Goal: Obtain resource: Download file/media

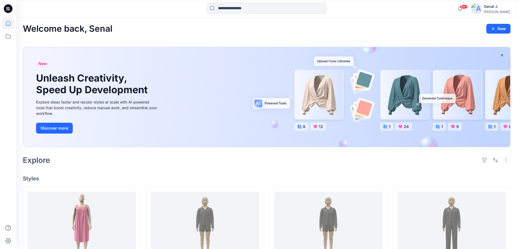
scroll to position [145, 0]
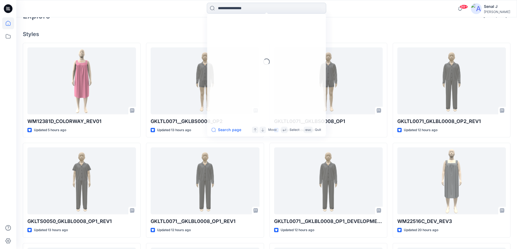
click at [227, 6] on input at bounding box center [266, 8] width 119 height 11
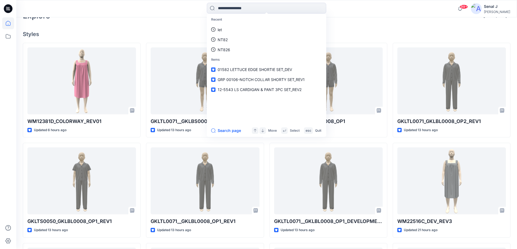
click at [124, 28] on div "Welcome back, Senal New New Unleash Creativity, Speed Up Development Explore id…" at bounding box center [266, 118] width 501 height 491
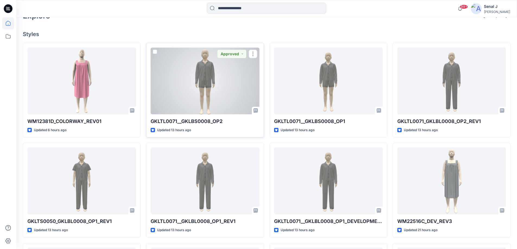
click at [209, 89] on div at bounding box center [205, 80] width 109 height 67
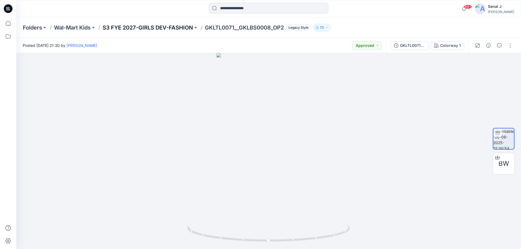
click at [130, 28] on p "S3 FYE 2027-GIRLS DEV-FASHION" at bounding box center [148, 28] width 90 height 8
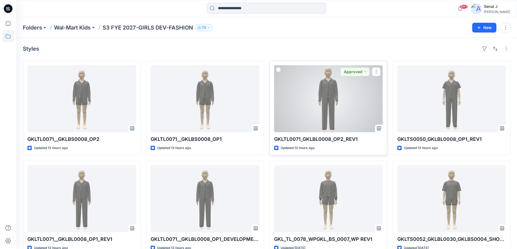
click at [330, 96] on div at bounding box center [328, 98] width 109 height 67
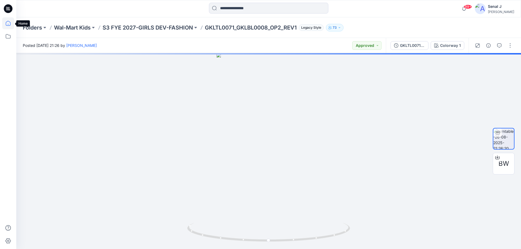
click at [8, 22] on icon at bounding box center [8, 23] width 12 height 12
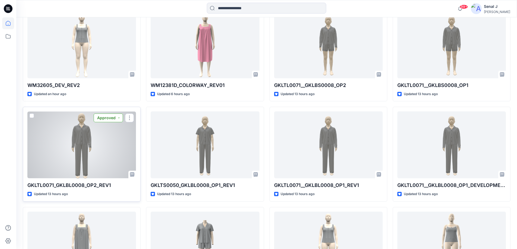
scroll to position [223, 0]
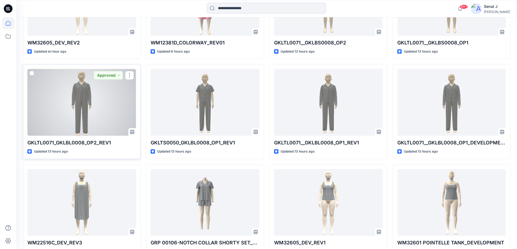
click at [92, 109] on div at bounding box center [81, 102] width 109 height 67
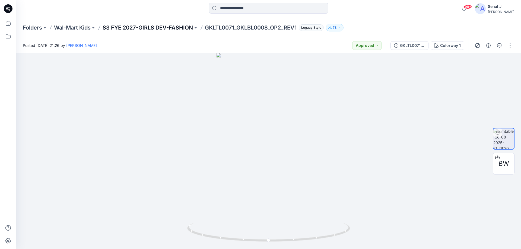
click at [139, 29] on p "S3 FYE 2027-GIRLS DEV-FASHION" at bounding box center [148, 28] width 90 height 8
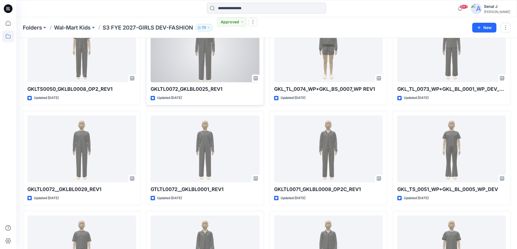
scroll to position [494, 0]
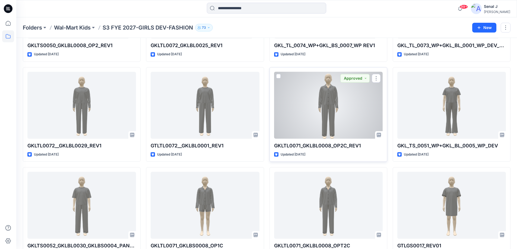
click at [353, 104] on div at bounding box center [328, 105] width 109 height 67
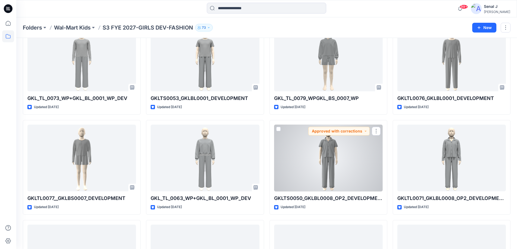
scroll to position [878, 0]
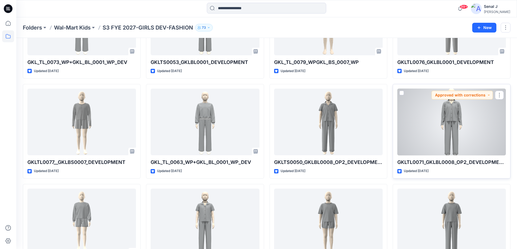
click at [439, 122] on div at bounding box center [451, 122] width 109 height 67
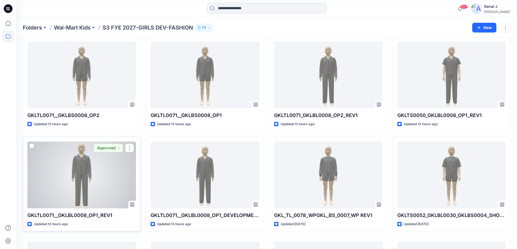
scroll to position [36, 0]
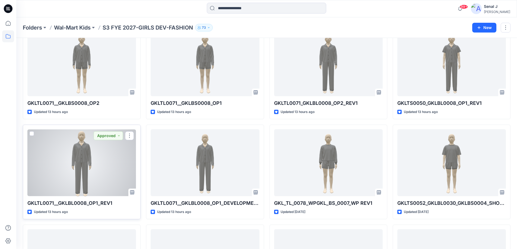
click at [74, 163] on div at bounding box center [81, 162] width 109 height 67
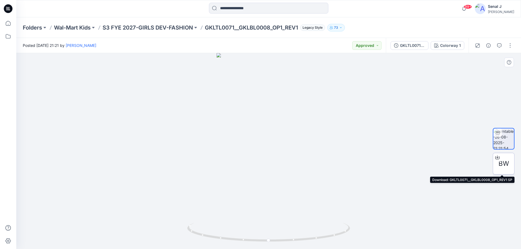
click at [501, 164] on span "BW" at bounding box center [503, 164] width 11 height 10
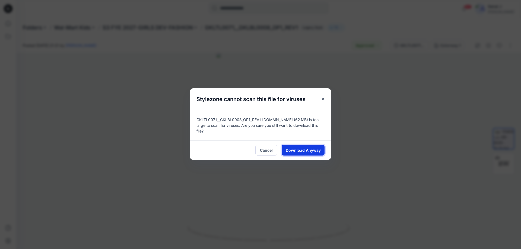
click at [316, 148] on span "Download Anyway" at bounding box center [303, 151] width 35 height 6
